Goal: Find specific page/section: Find specific page/section

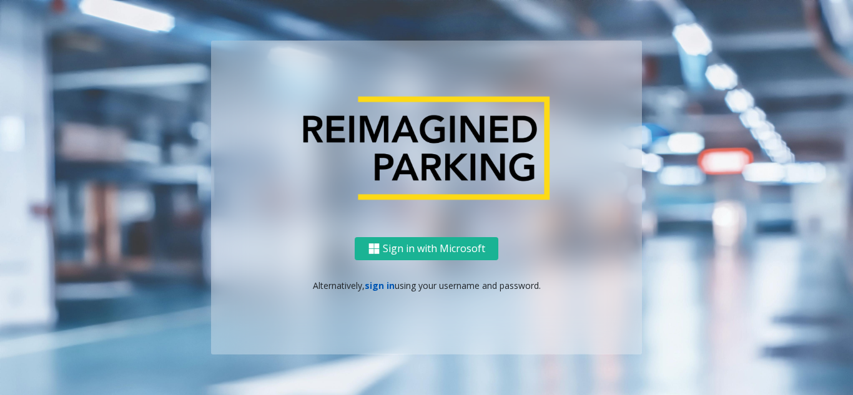
click at [385, 289] on link "sign in" at bounding box center [380, 286] width 30 height 12
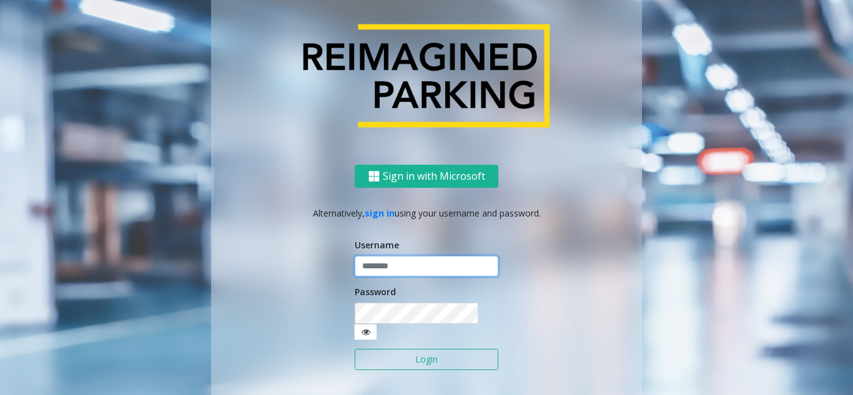
click at [390, 277] on input "text" at bounding box center [427, 266] width 144 height 21
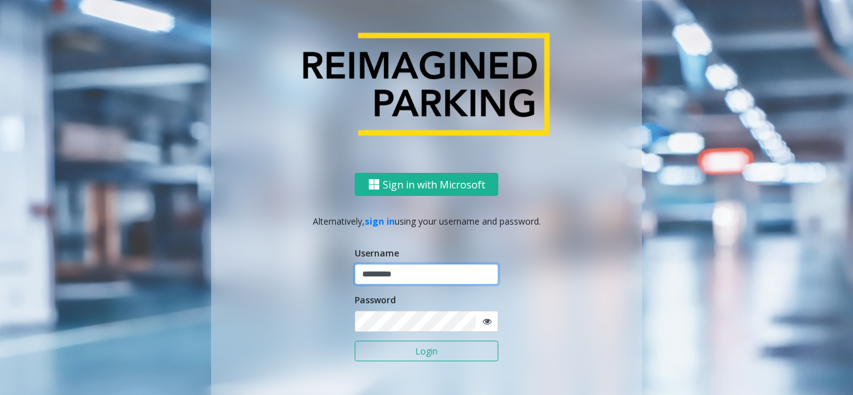
type input "*********"
click at [446, 350] on button "Login" at bounding box center [427, 351] width 144 height 21
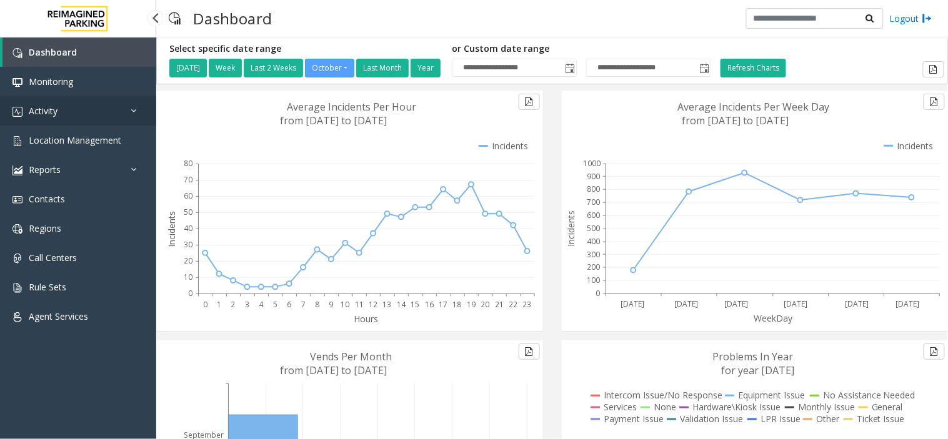
click at [121, 101] on link "Activity" at bounding box center [78, 110] width 156 height 29
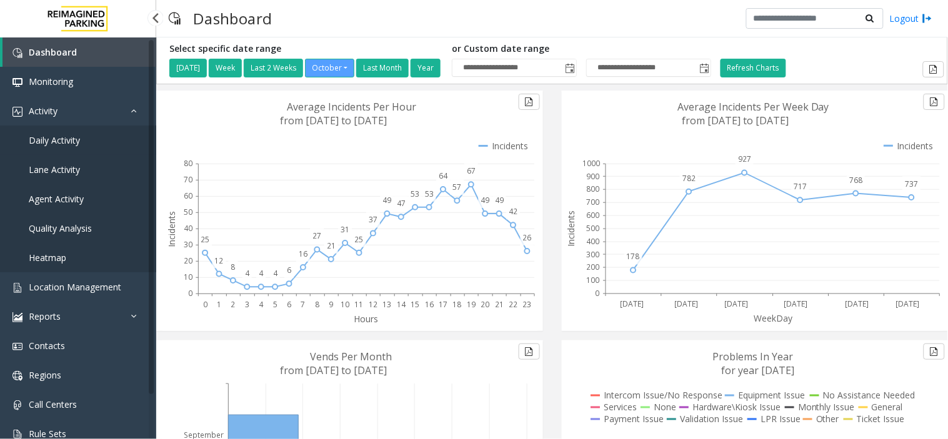
click at [98, 142] on link "Daily Activity" at bounding box center [78, 140] width 156 height 29
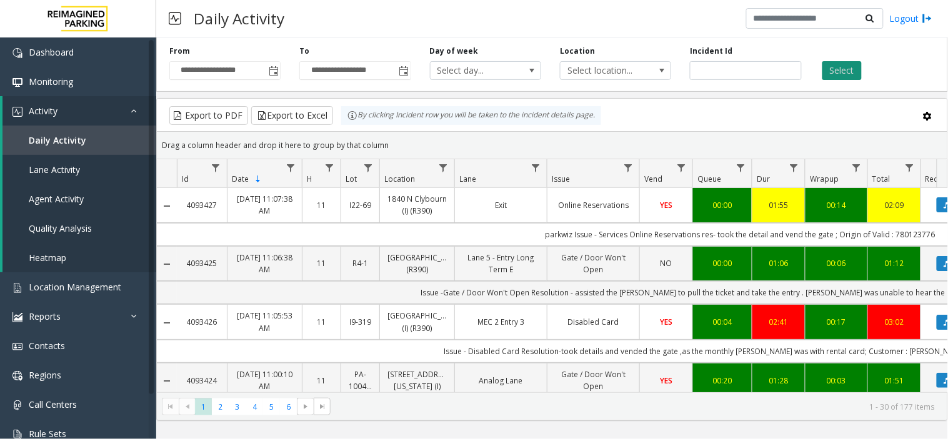
click at [853, 70] on button "Select" at bounding box center [841, 70] width 39 height 19
